Goal: Transaction & Acquisition: Purchase product/service

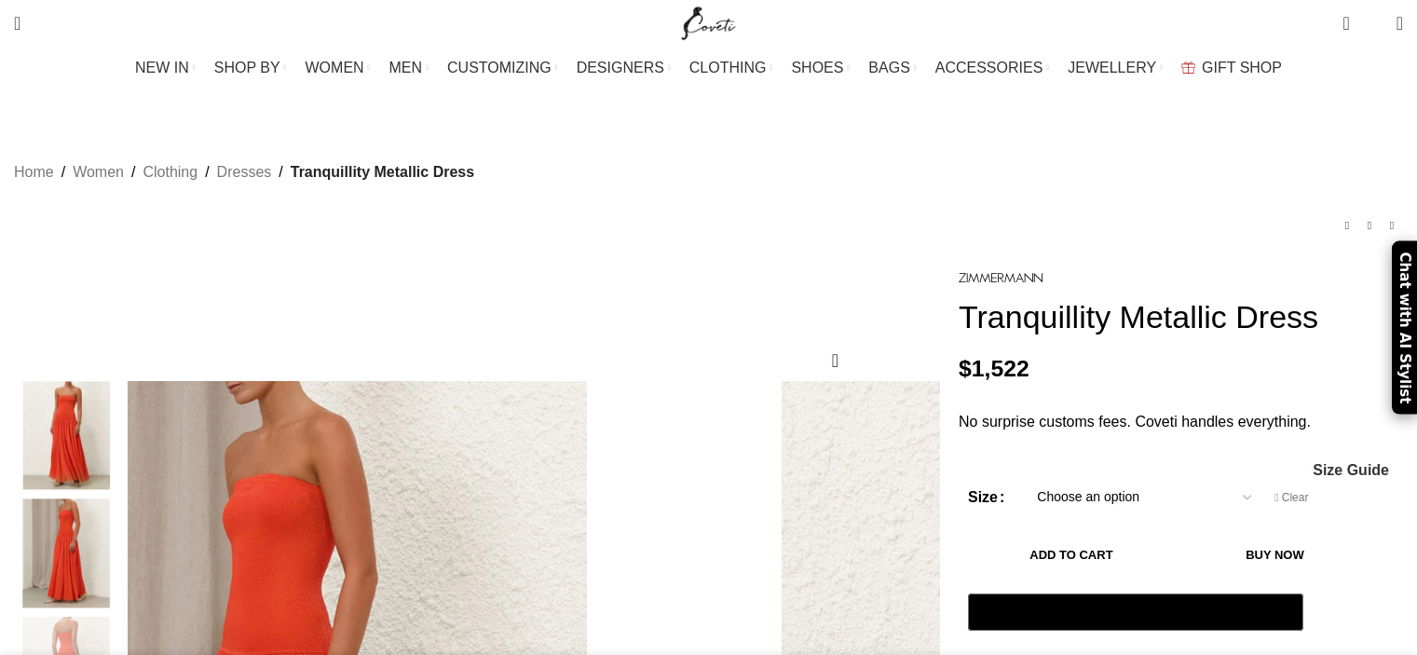
select select "8-uk"
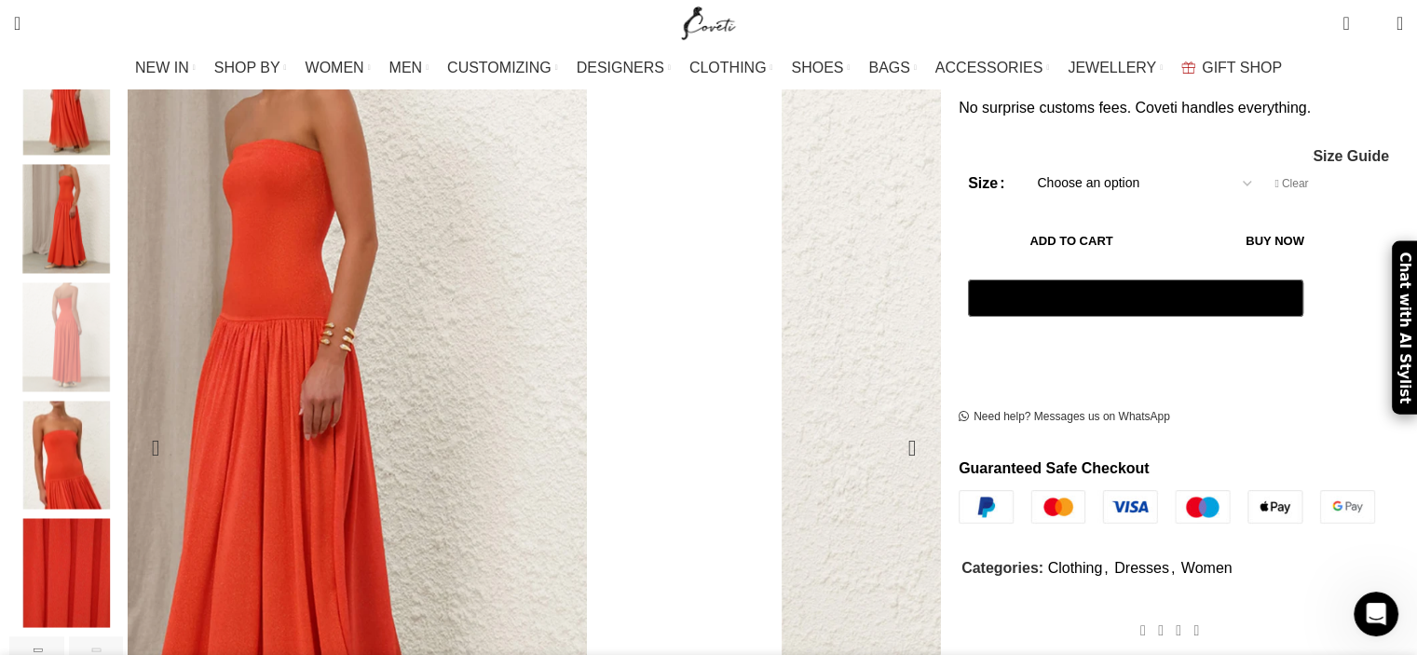
scroll to position [0, 2548]
click at [123, 174] on img "3 / 6" at bounding box center [66, 219] width 114 height 109
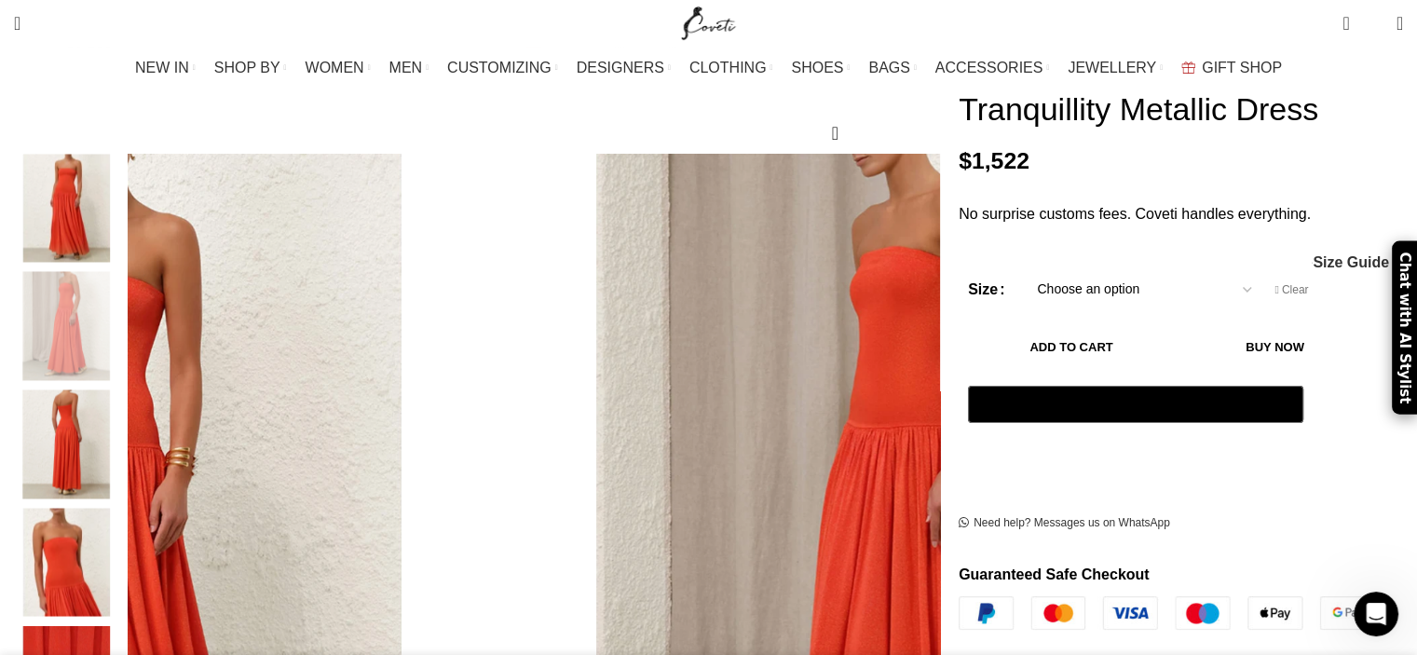
scroll to position [226, 0]
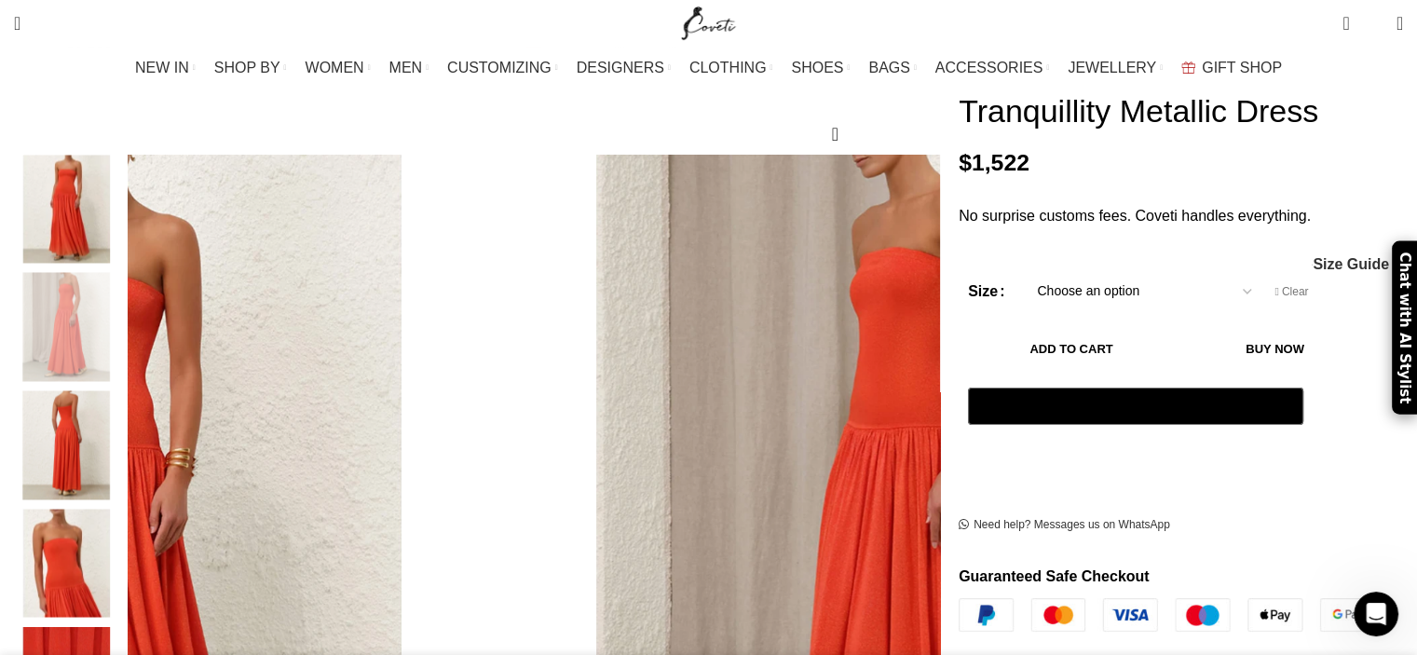
click at [123, 174] on img "2 / 6" at bounding box center [66, 209] width 114 height 109
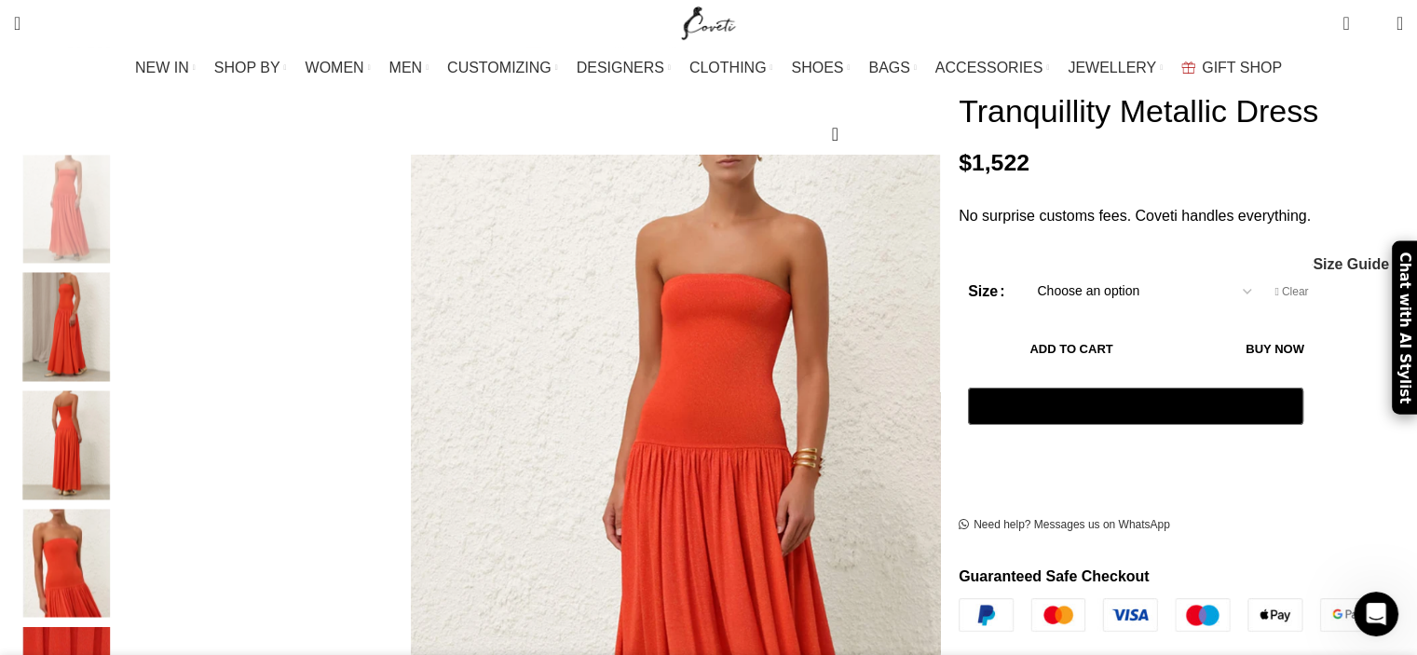
scroll to position [293, 0]
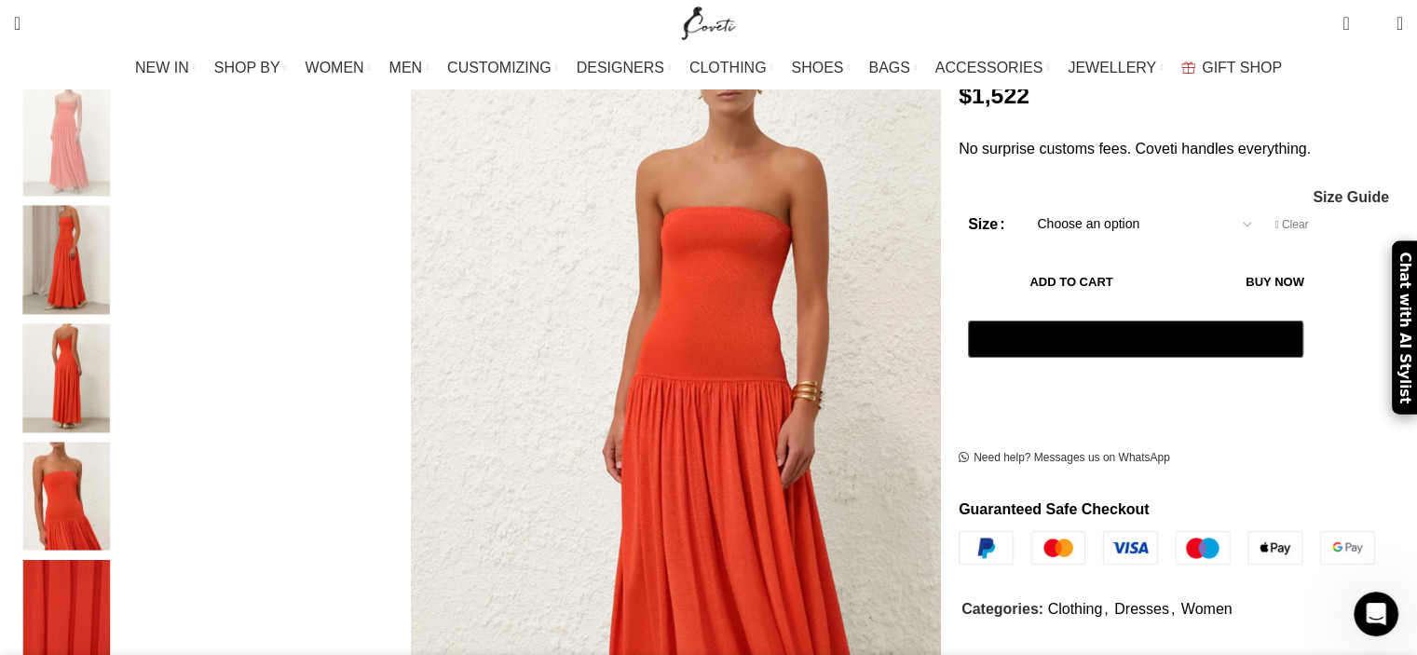
click at [123, 610] on img "6 / 6" at bounding box center [66, 614] width 114 height 109
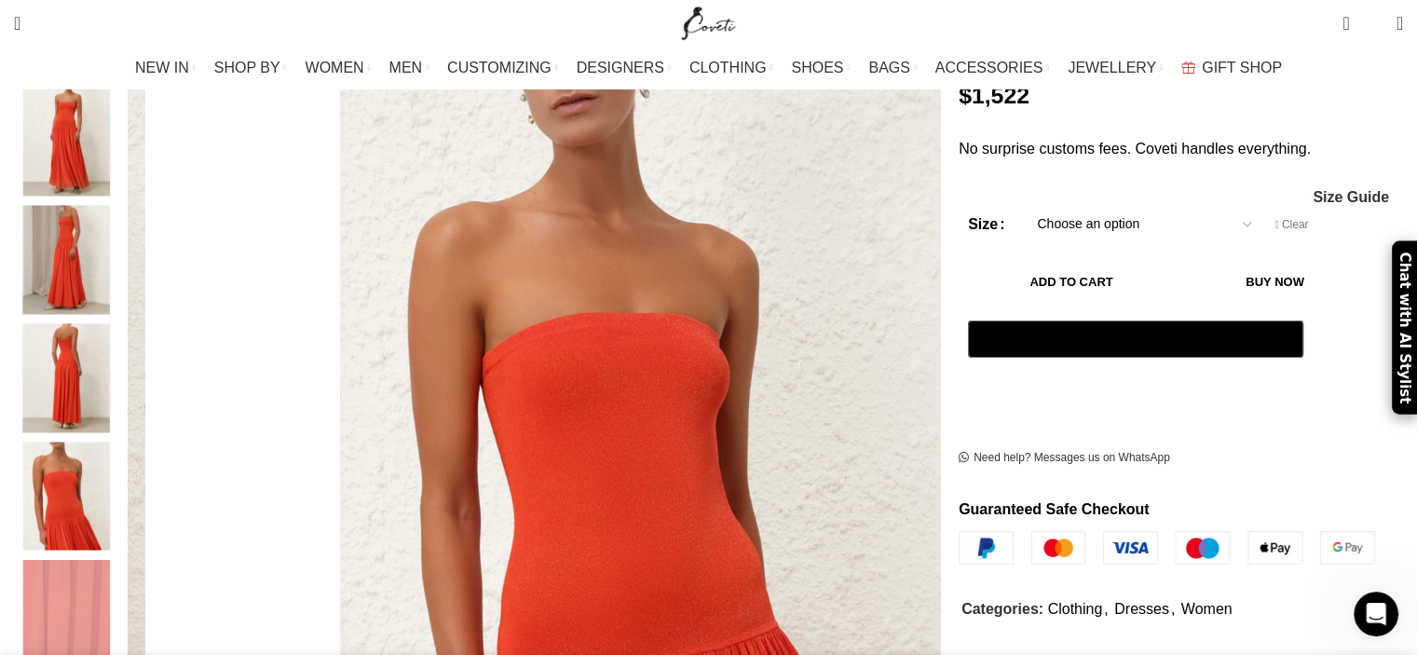
scroll to position [0, 2745]
click at [123, 518] on img "5 / 6" at bounding box center [66, 495] width 114 height 109
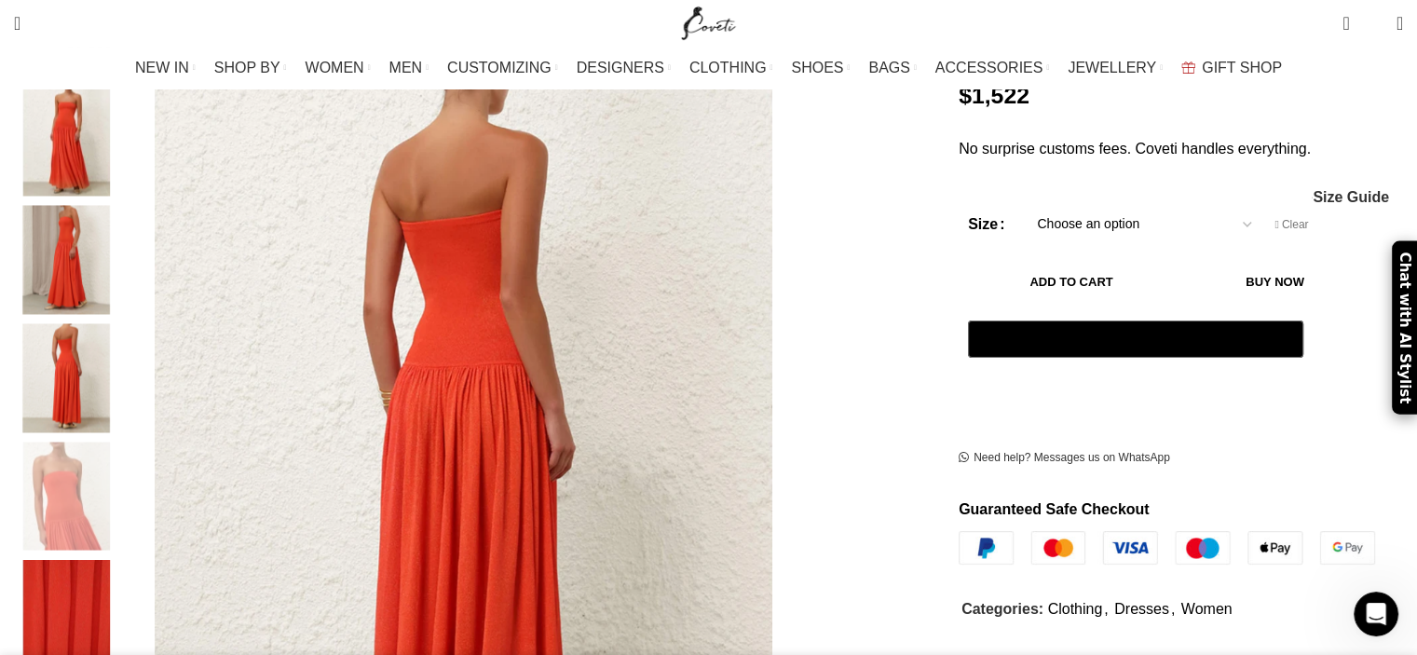
click at [123, 138] on img "2 / 6" at bounding box center [66, 142] width 114 height 109
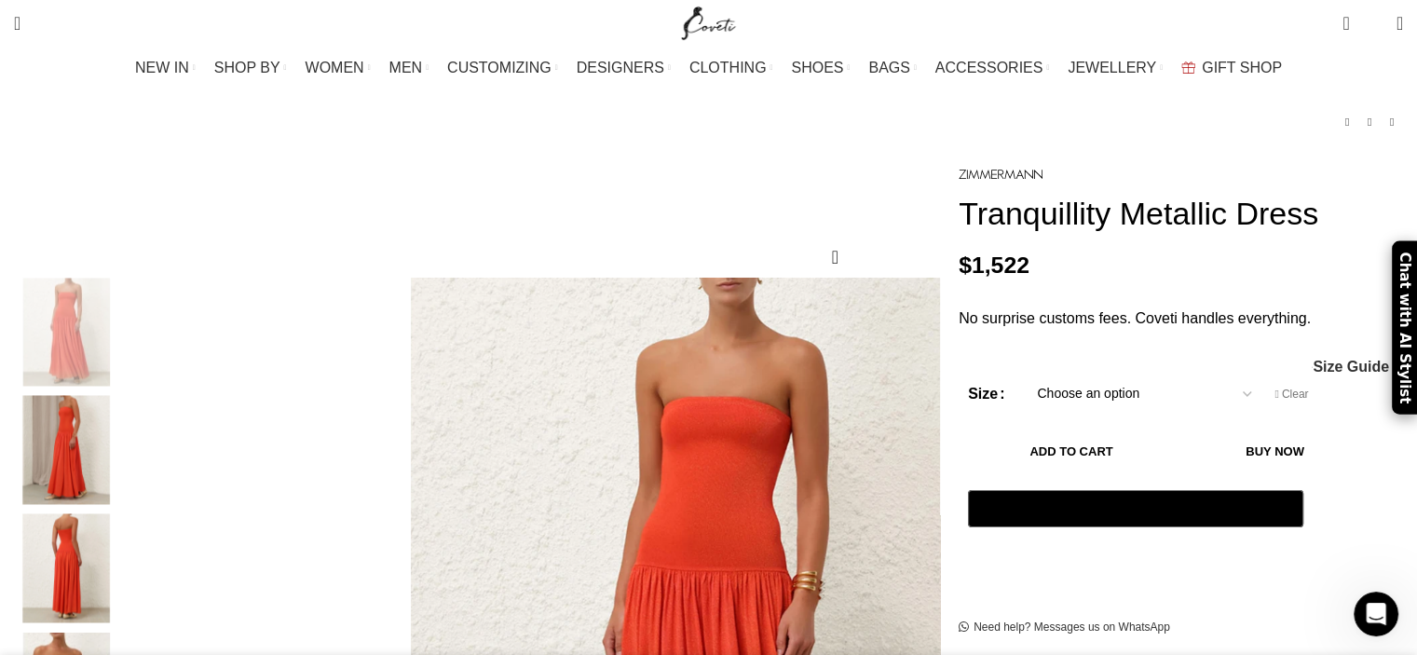
scroll to position [63, 0]
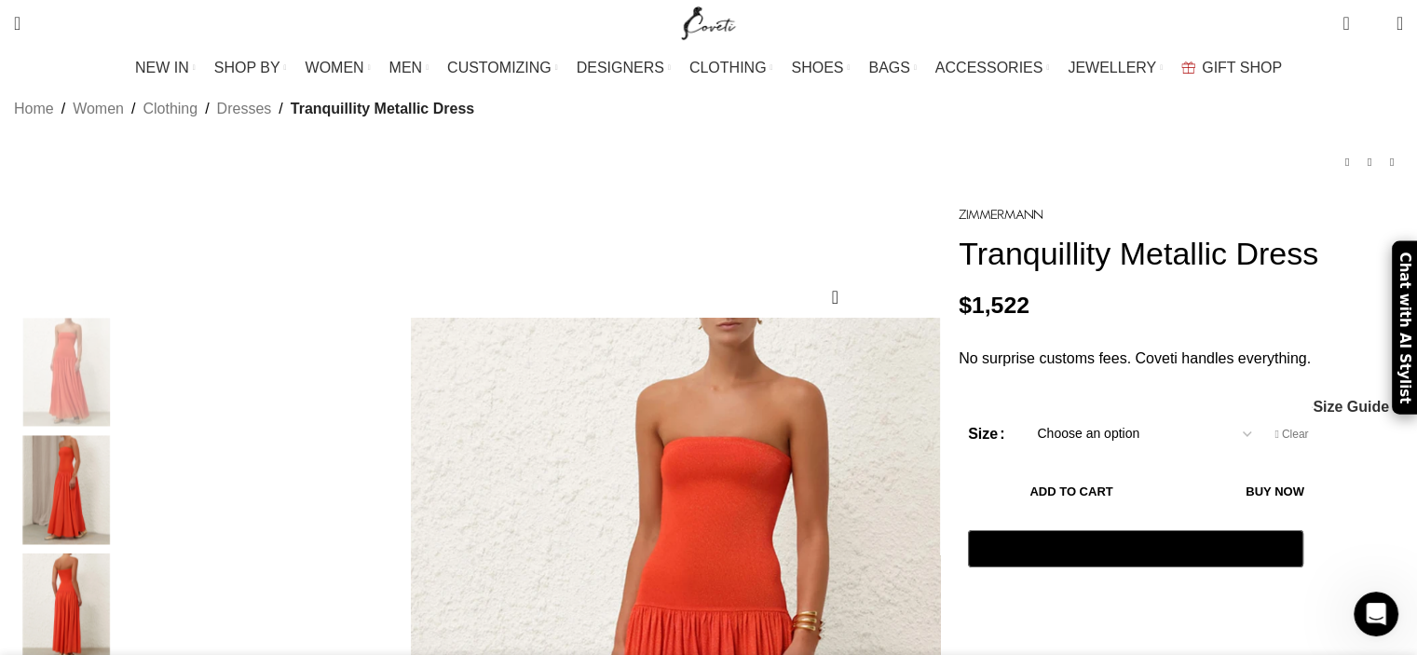
click at [123, 441] on img "3 / 6" at bounding box center [66, 490] width 114 height 109
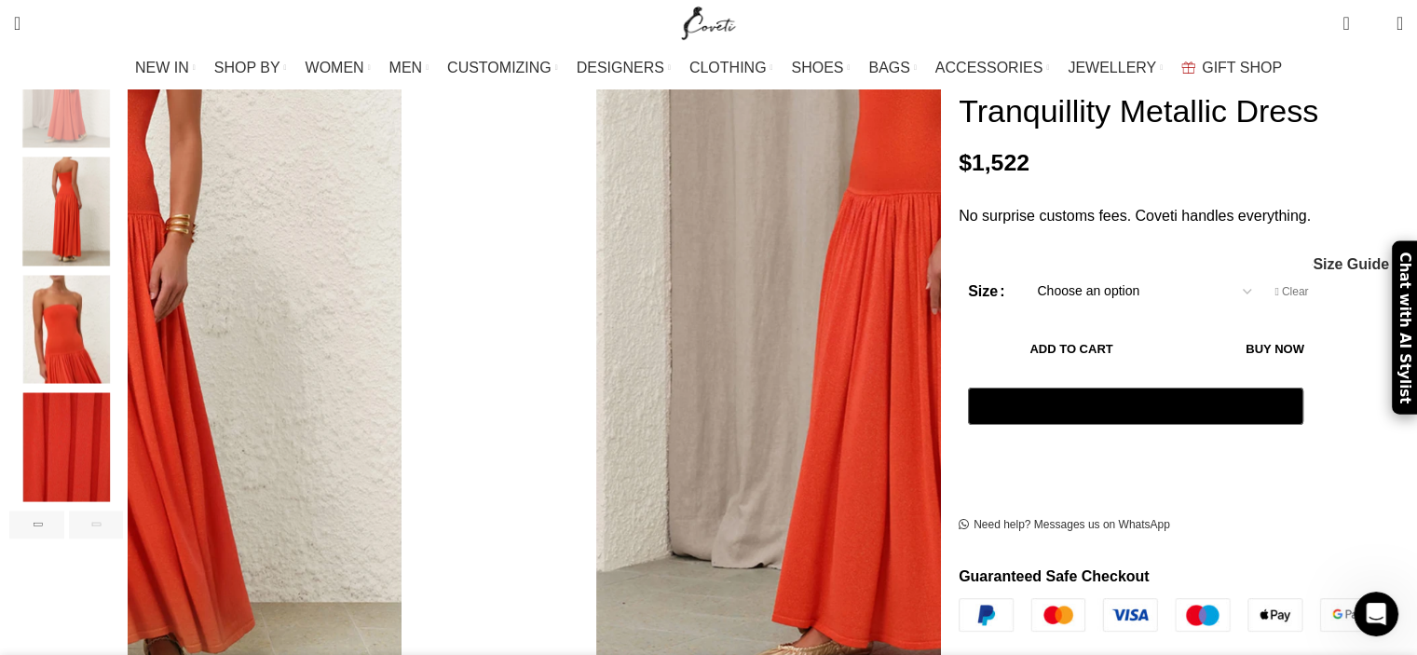
scroll to position [461, 0]
click at [124, 509] on div "Next slide" at bounding box center [96, 523] width 55 height 28
click at [64, 509] on div "Previous slide" at bounding box center [36, 523] width 55 height 28
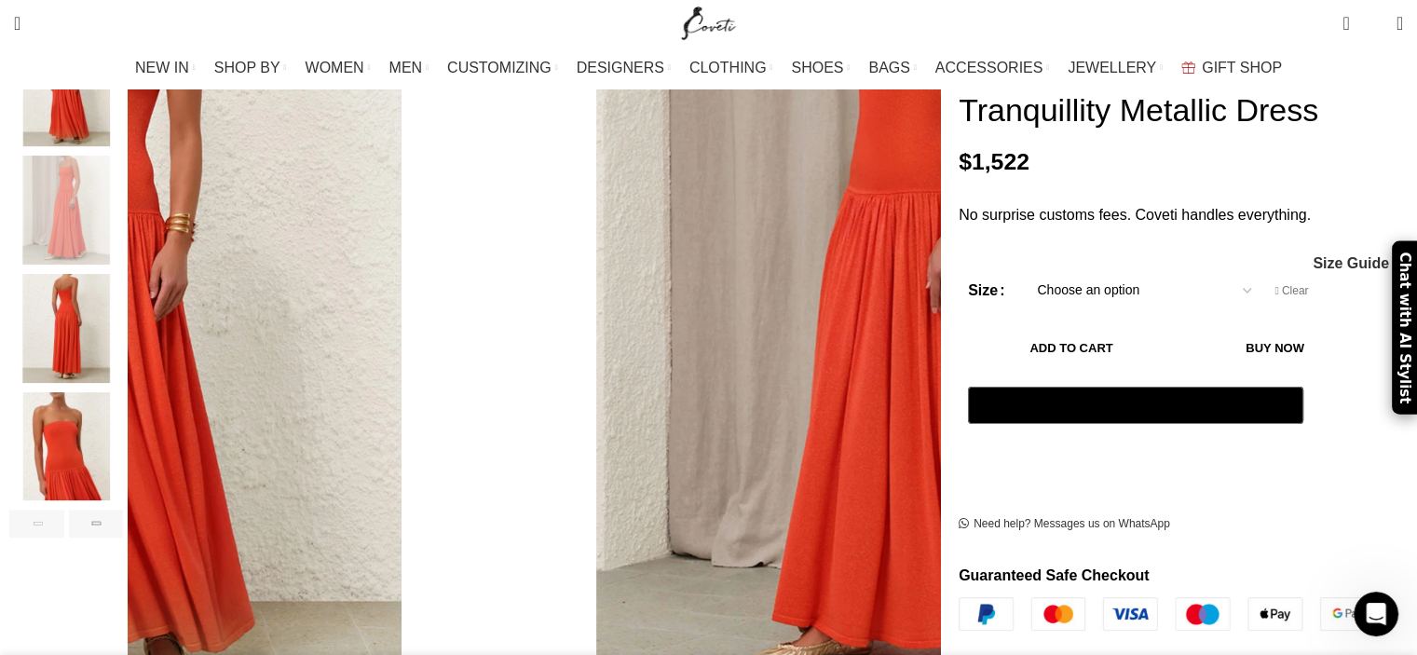
click at [64, 509] on div "Previous slide" at bounding box center [36, 523] width 55 height 28
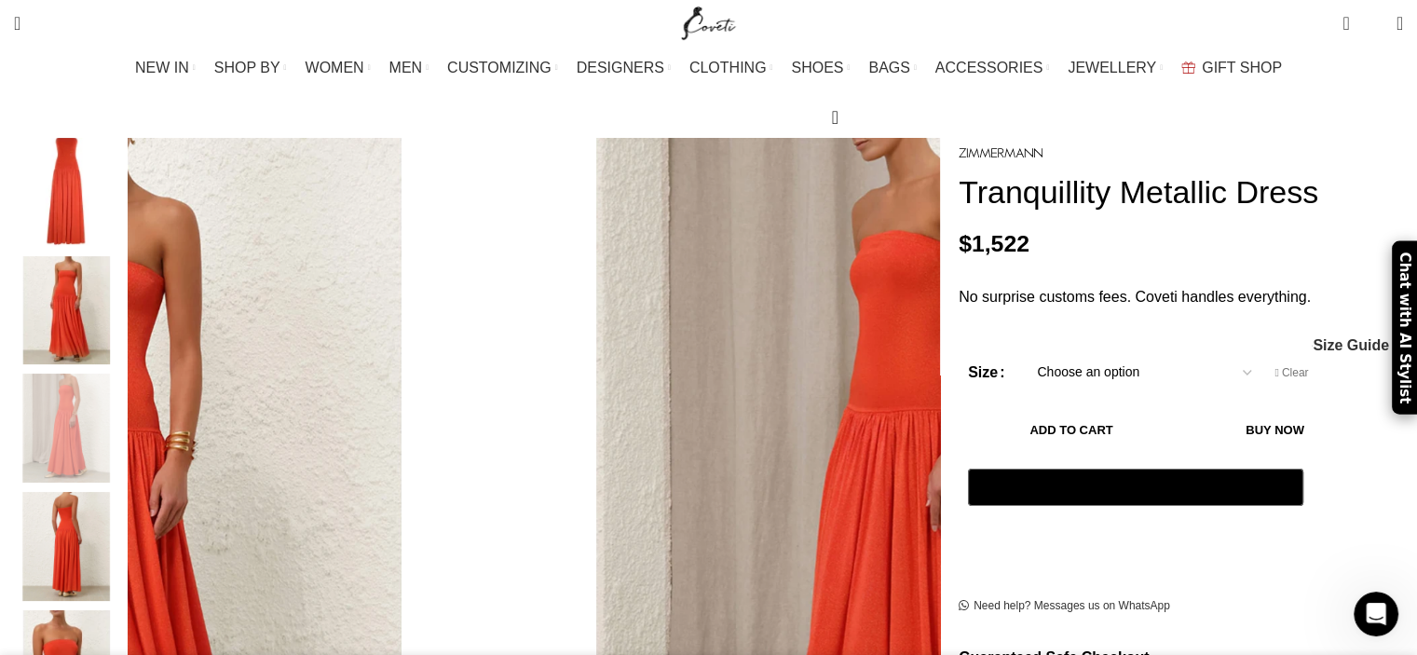
scroll to position [240, 0]
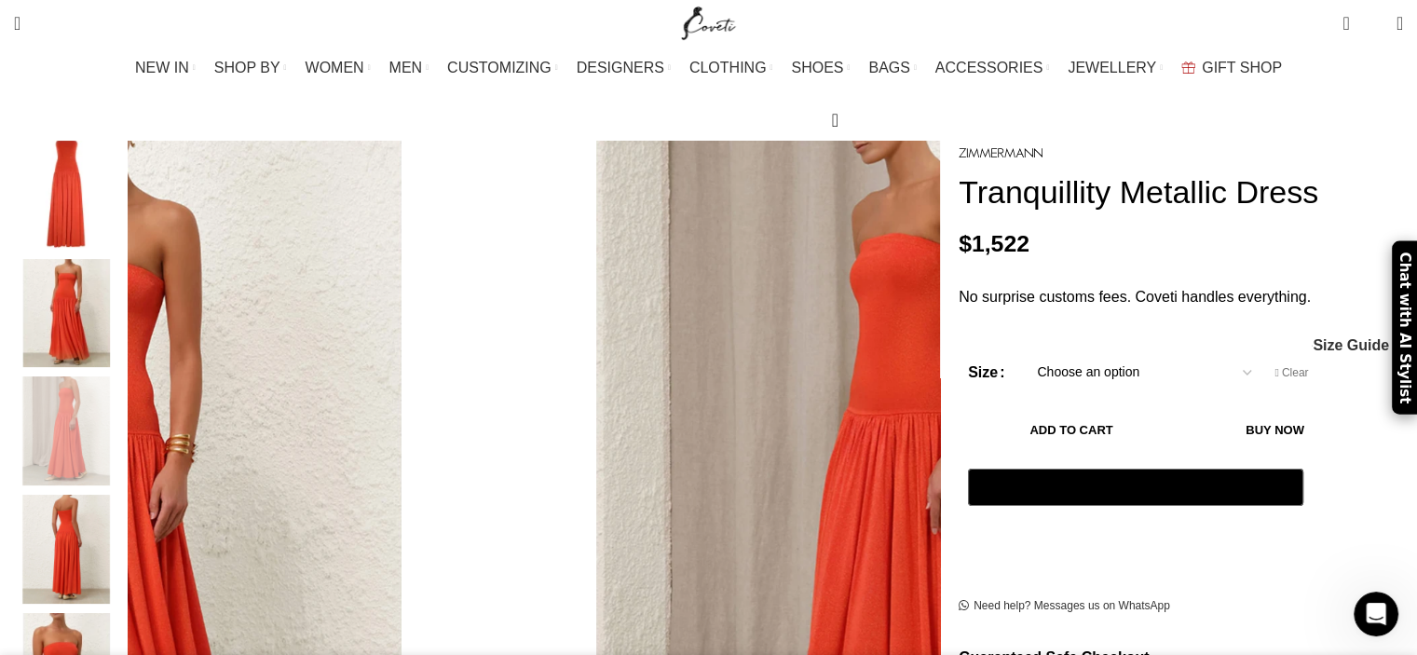
click at [123, 283] on img "2 / 6" at bounding box center [66, 313] width 114 height 109
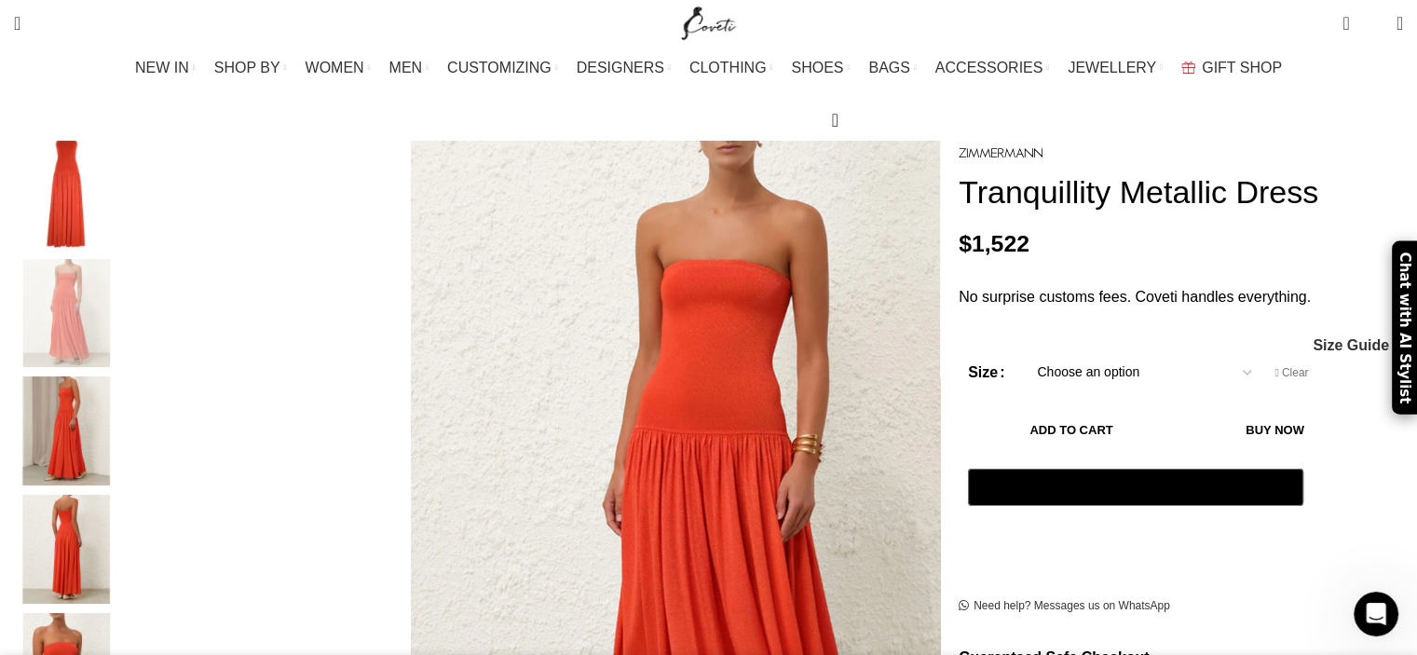
click at [123, 162] on img "1 / 6" at bounding box center [66, 195] width 114 height 109
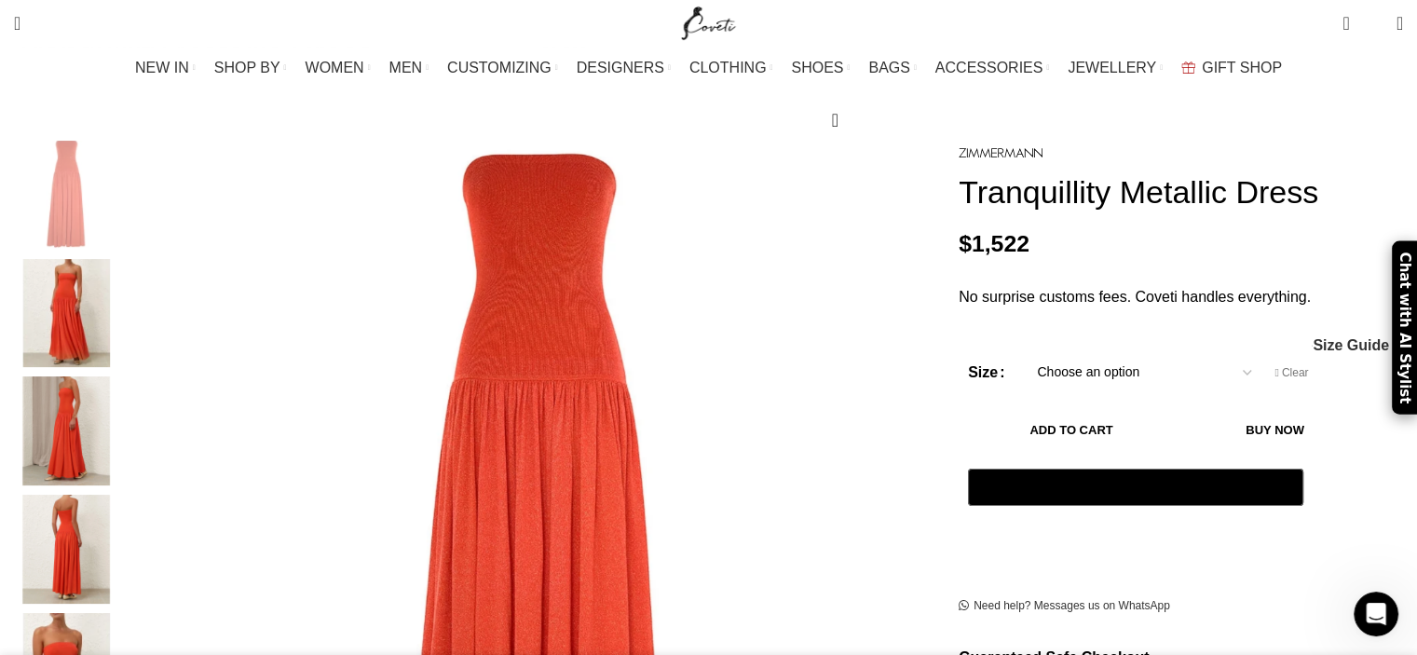
click at [123, 327] on img "2 / 6" at bounding box center [66, 313] width 114 height 109
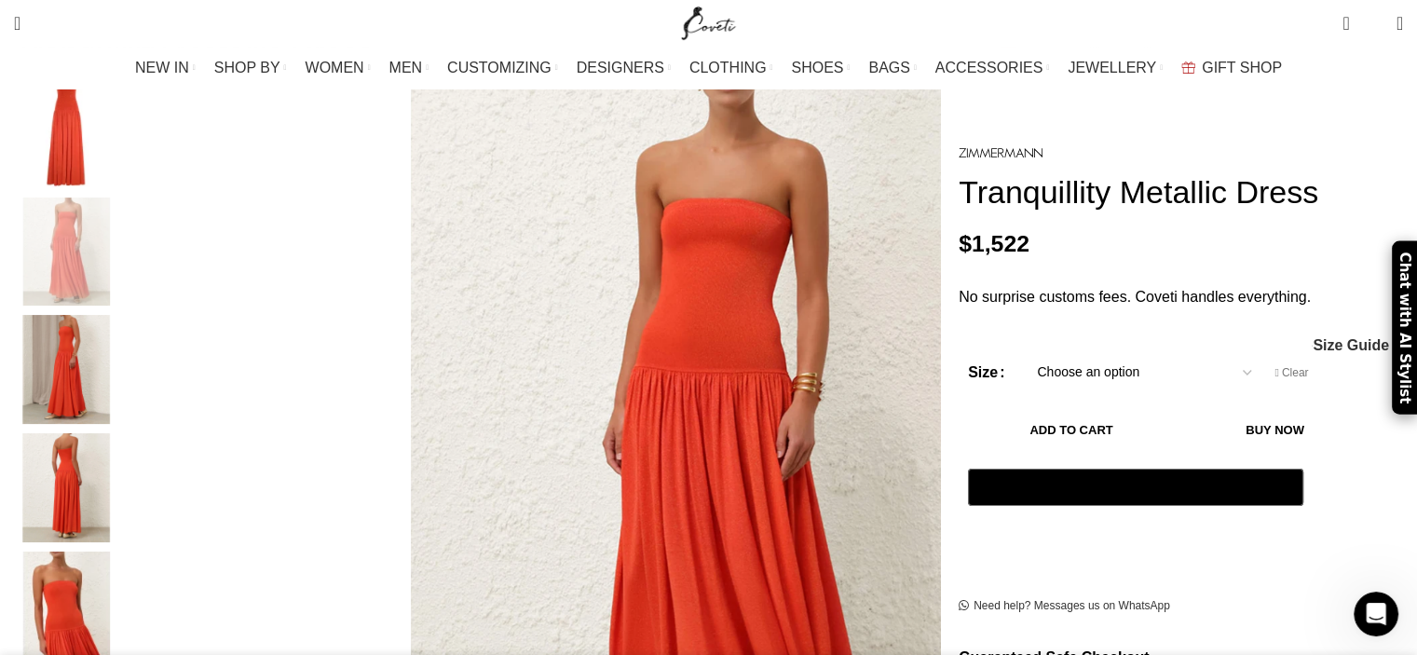
scroll to position [0, 1176]
click at [123, 352] on img "3 / 6" at bounding box center [66, 369] width 114 height 109
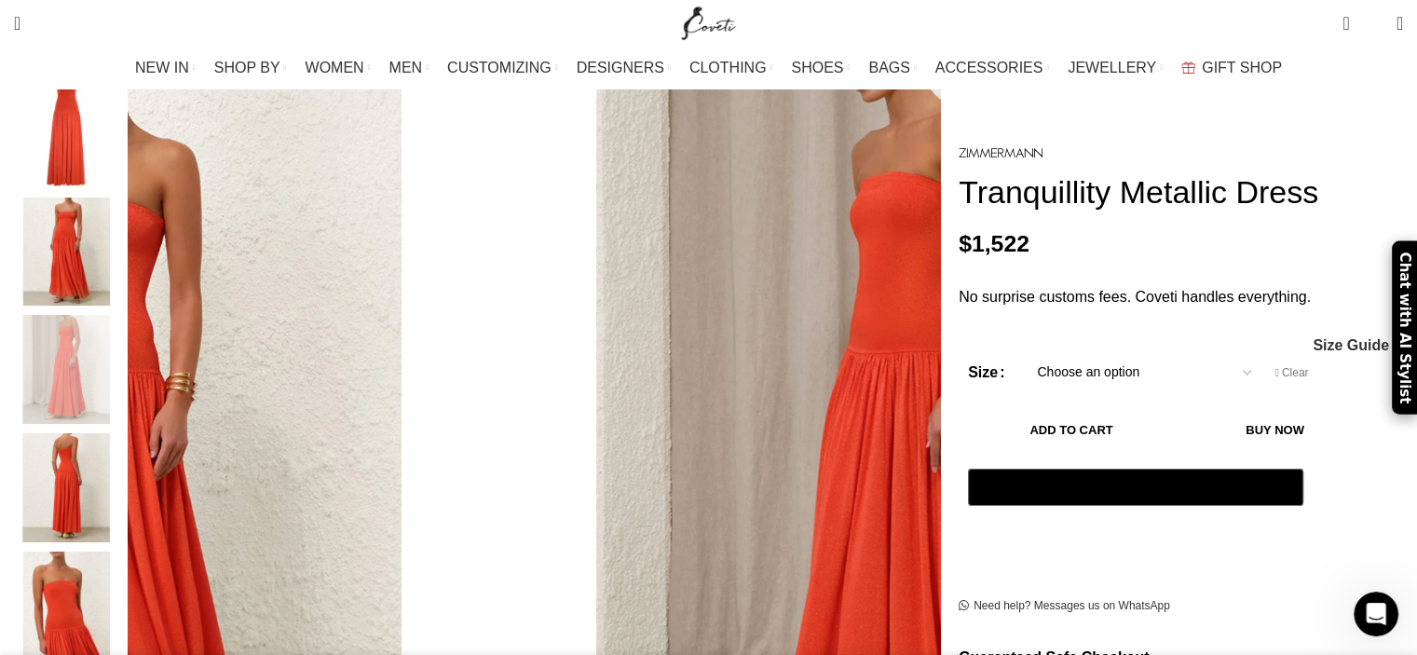
click at [123, 453] on img "4 / 6" at bounding box center [66, 487] width 114 height 109
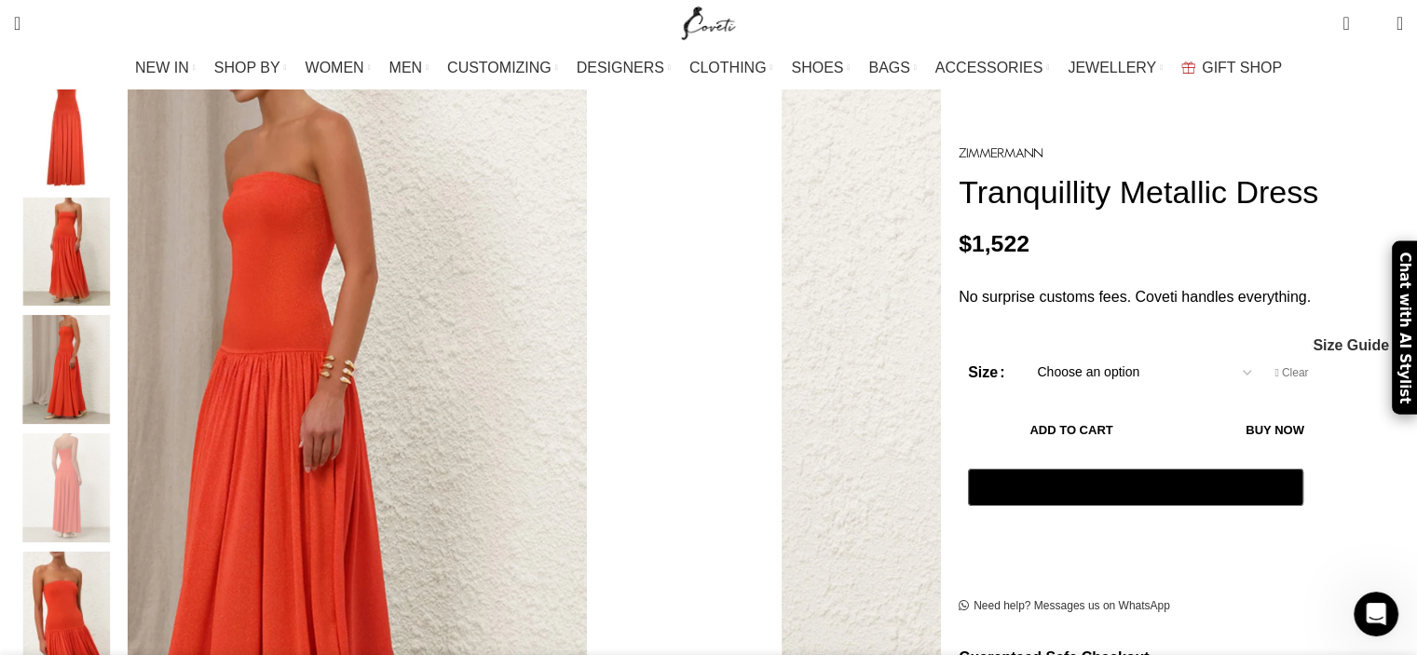
scroll to position [0, 1568]
click at [123, 218] on img "2 / 6" at bounding box center [66, 251] width 114 height 109
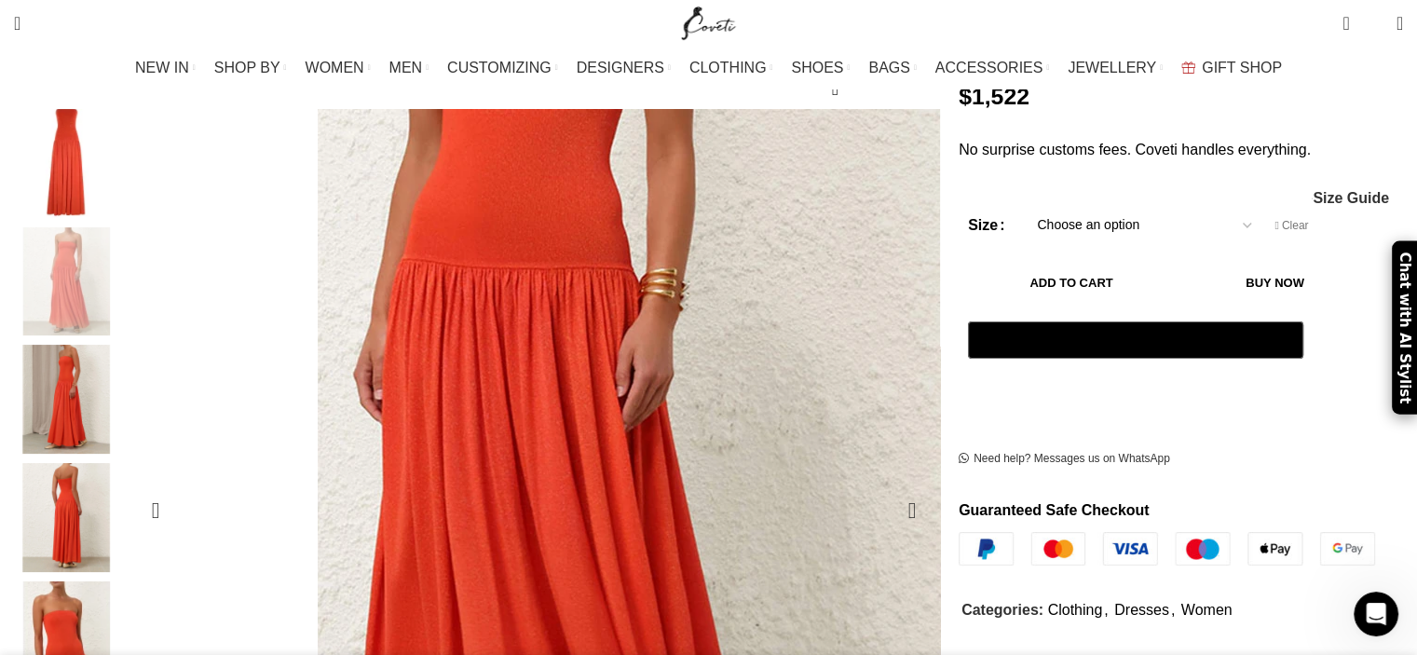
scroll to position [0, 2745]
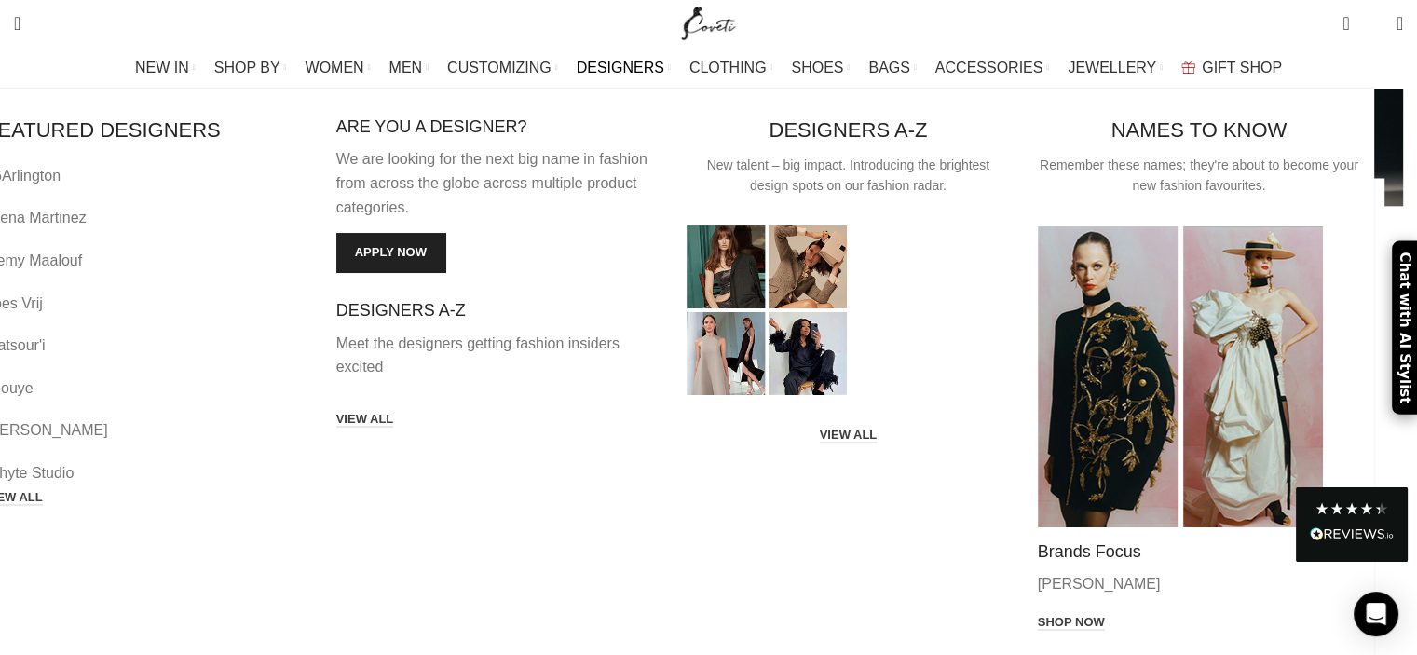
scroll to position [2120, 0]
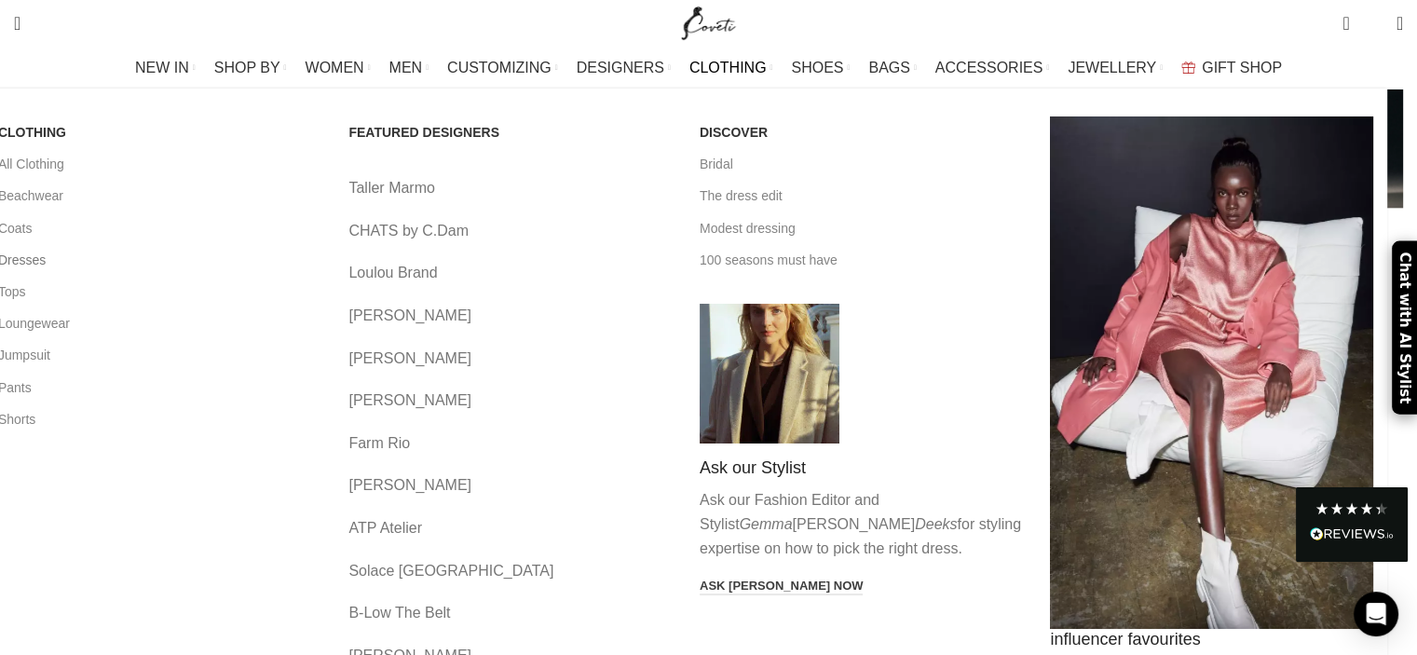
click at [183, 262] on link "Dresses" at bounding box center [159, 260] width 323 height 32
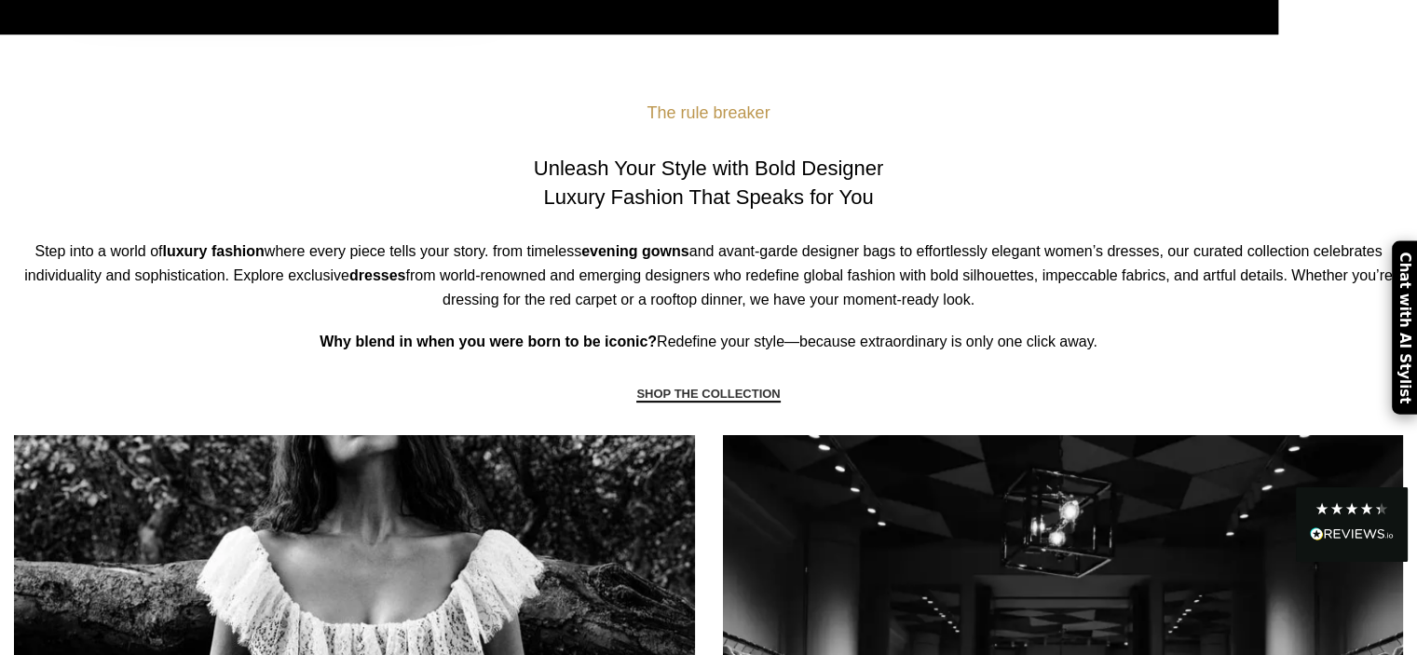
scroll to position [730, 0]
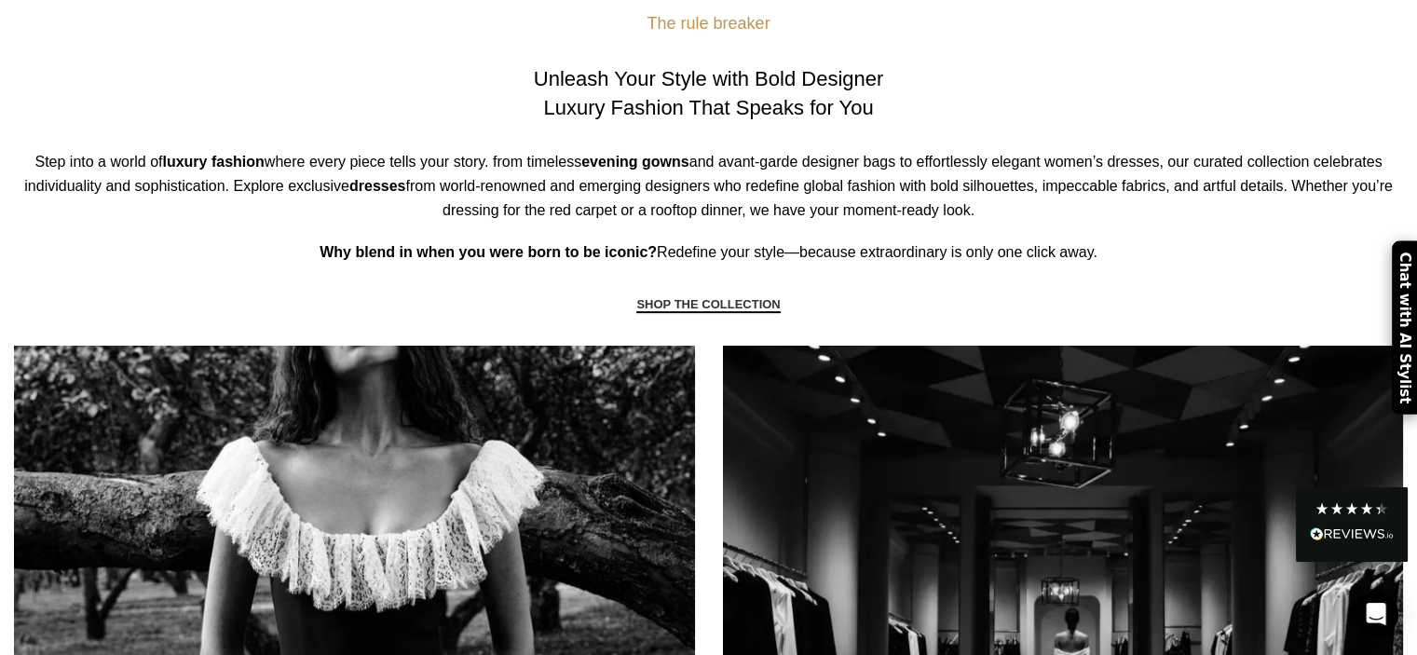
click at [713, 302] on link "SHOP THE COLLECTION" at bounding box center [707, 305] width 143 height 17
click at [723, 299] on link "SHOP THE COLLECTION" at bounding box center [707, 305] width 143 height 17
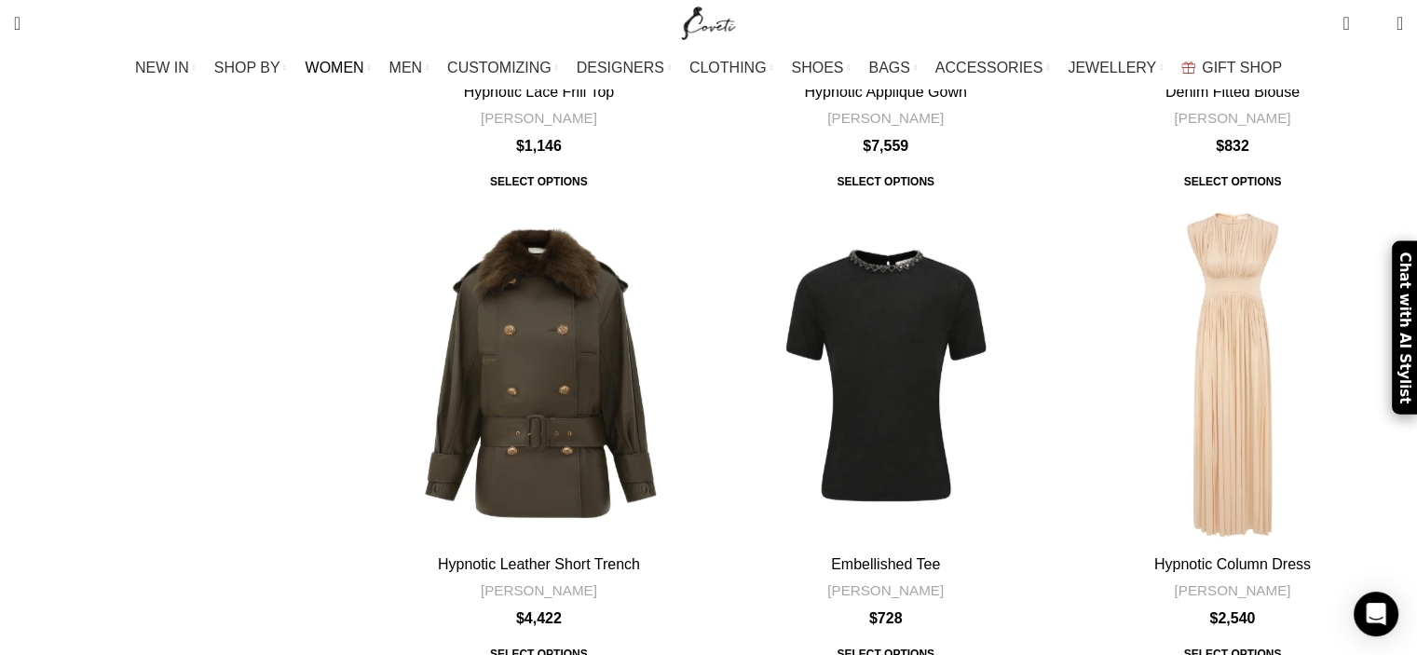
scroll to position [6006, 0]
